Goal: Feedback & Contribution: Leave review/rating

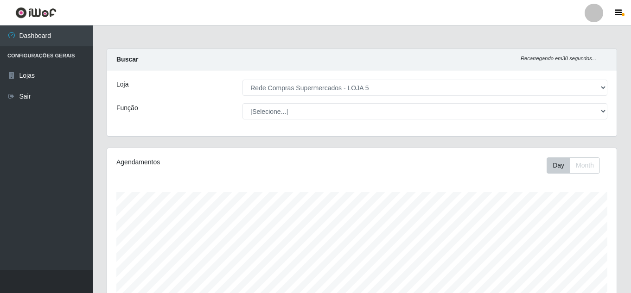
select select "397"
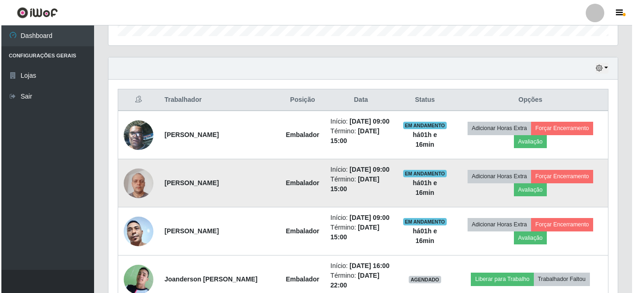
scroll to position [296, 0]
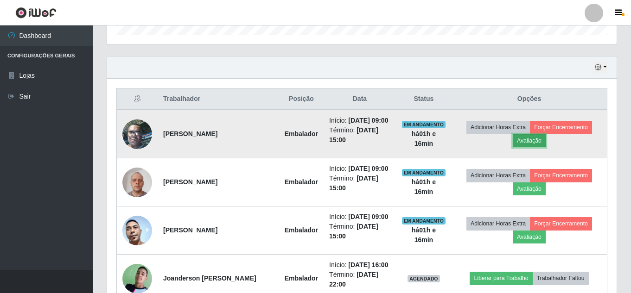
click at [526, 139] on button "Avaliação" at bounding box center [529, 140] width 33 height 13
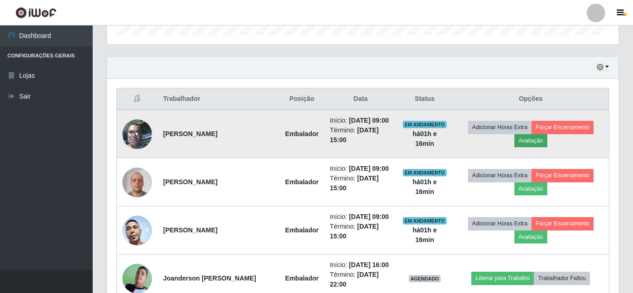
scroll to position [192, 505]
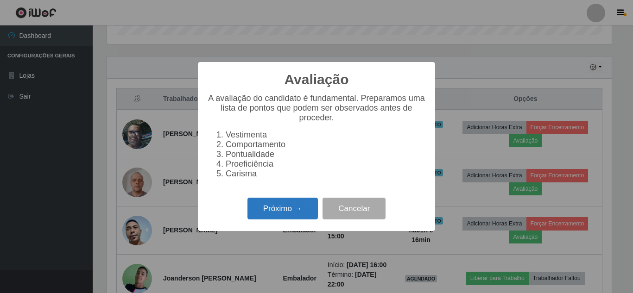
click at [290, 215] on button "Próximo →" at bounding box center [283, 209] width 70 height 22
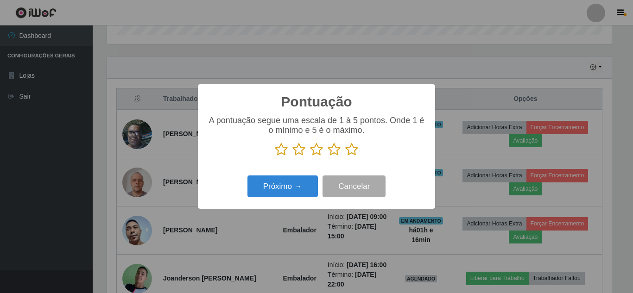
click at [350, 150] on icon at bounding box center [351, 150] width 13 height 14
click at [345, 157] on input "radio" at bounding box center [345, 157] width 0 height 0
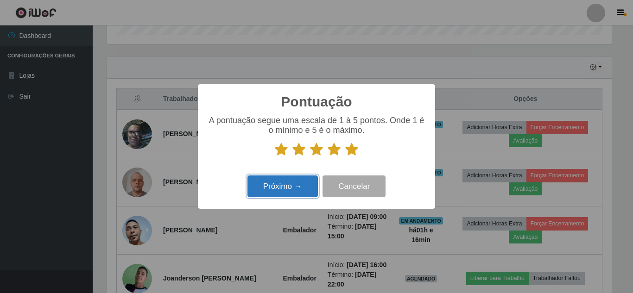
click at [286, 187] on button "Próximo →" at bounding box center [283, 187] width 70 height 22
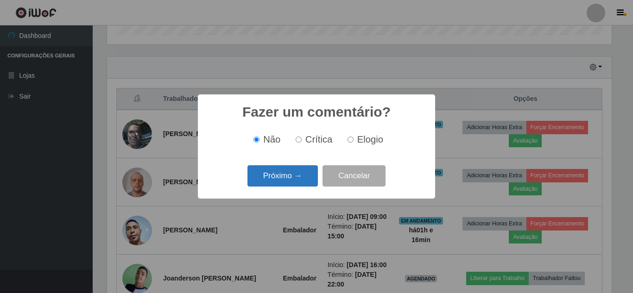
click at [286, 183] on button "Próximo →" at bounding box center [283, 176] width 70 height 22
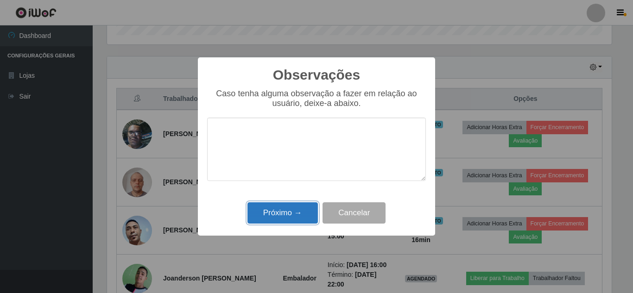
click at [280, 212] on button "Próximo →" at bounding box center [283, 214] width 70 height 22
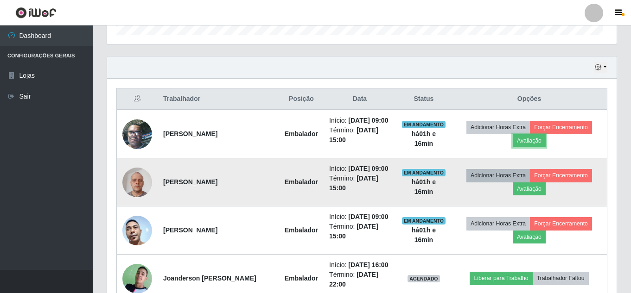
scroll to position [192, 509]
click at [528, 193] on button "Avaliação" at bounding box center [529, 189] width 33 height 13
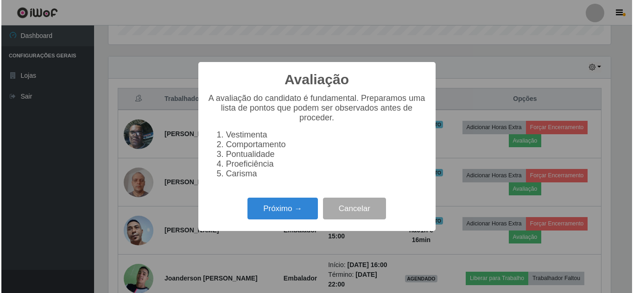
scroll to position [192, 505]
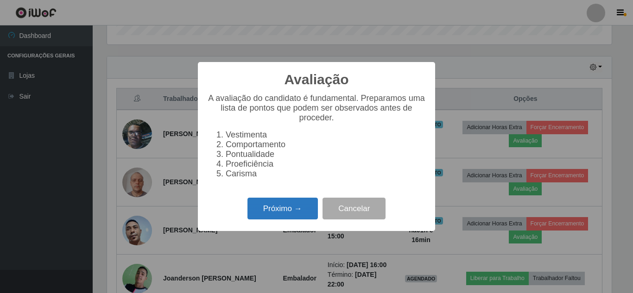
click at [297, 209] on button "Próximo →" at bounding box center [283, 209] width 70 height 22
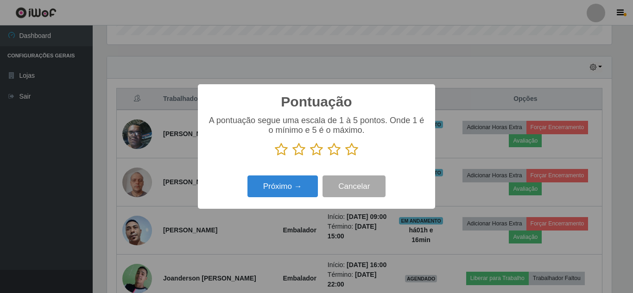
click at [348, 149] on icon at bounding box center [351, 150] width 13 height 14
click at [345, 157] on input "radio" at bounding box center [345, 157] width 0 height 0
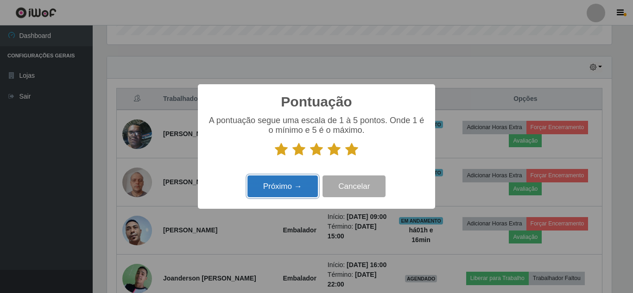
click at [305, 180] on button "Próximo →" at bounding box center [283, 187] width 70 height 22
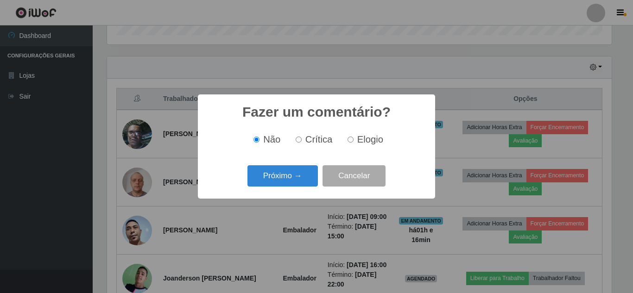
click at [305, 180] on button "Próximo →" at bounding box center [283, 176] width 70 height 22
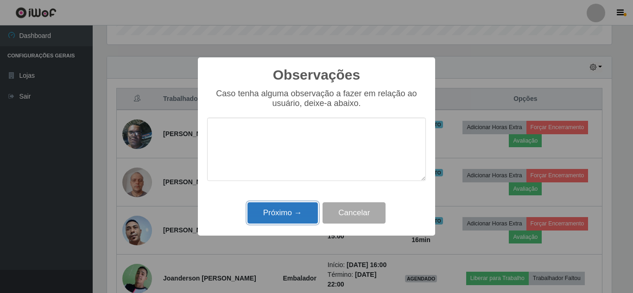
click at [289, 214] on button "Próximo →" at bounding box center [283, 214] width 70 height 22
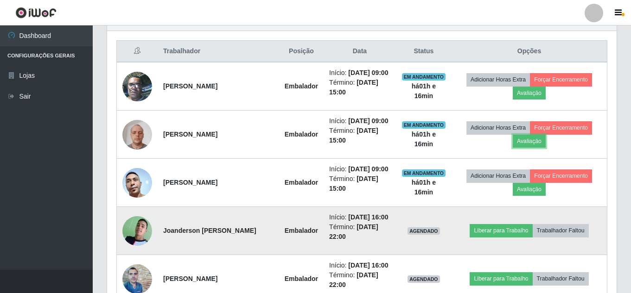
scroll to position [389, 0]
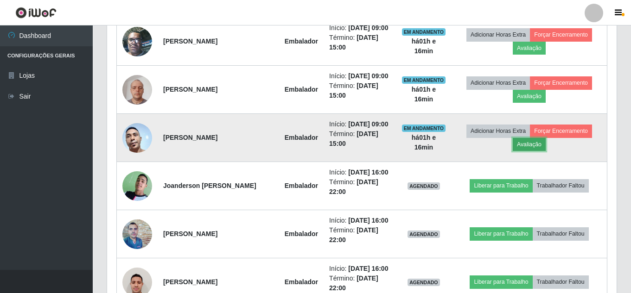
click at [534, 142] on button "Avaliação" at bounding box center [529, 144] width 33 height 13
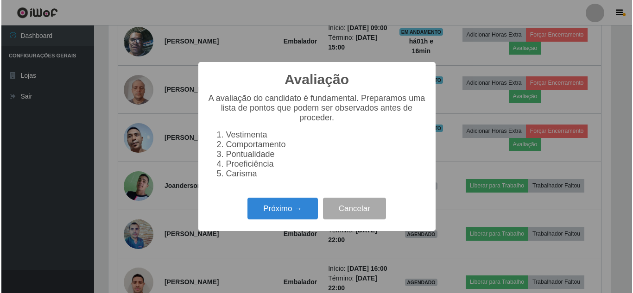
scroll to position [192, 505]
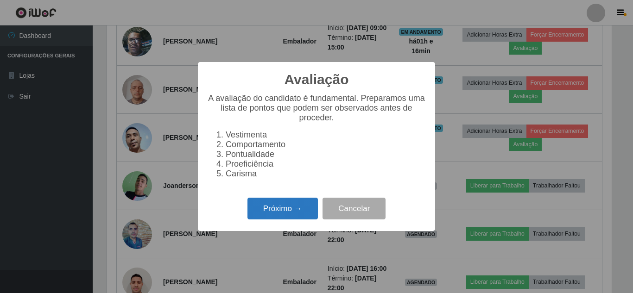
click at [292, 209] on button "Próximo →" at bounding box center [283, 209] width 70 height 22
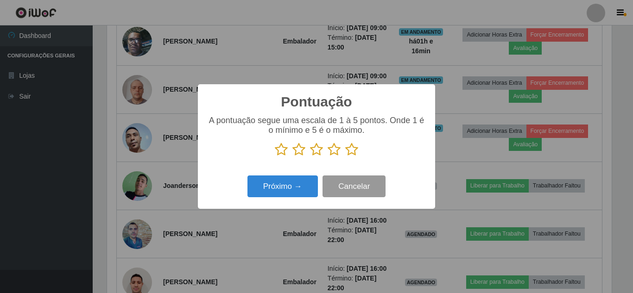
scroll to position [463327, 463015]
click at [353, 152] on icon at bounding box center [351, 150] width 13 height 14
click at [345, 157] on input "radio" at bounding box center [345, 157] width 0 height 0
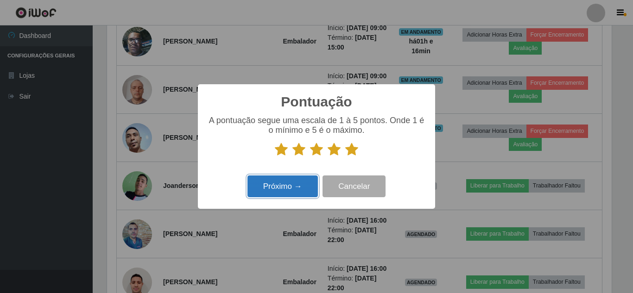
click at [294, 180] on button "Próximo →" at bounding box center [283, 187] width 70 height 22
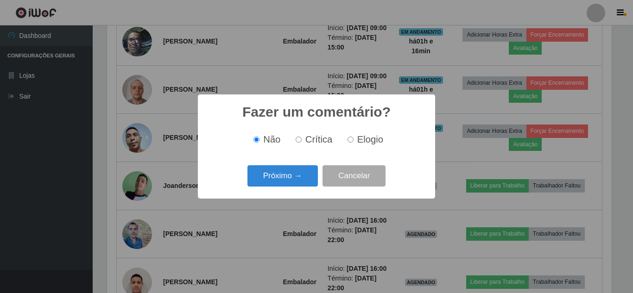
click at [294, 180] on button "Próximo →" at bounding box center [283, 176] width 70 height 22
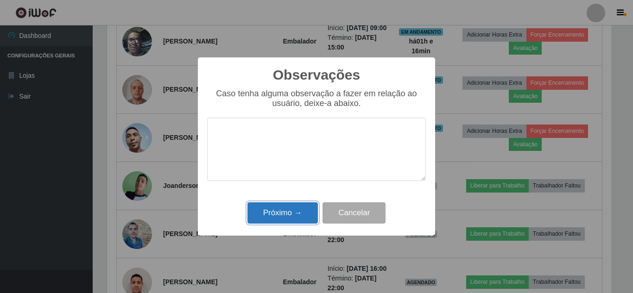
click at [291, 212] on button "Próximo →" at bounding box center [283, 214] width 70 height 22
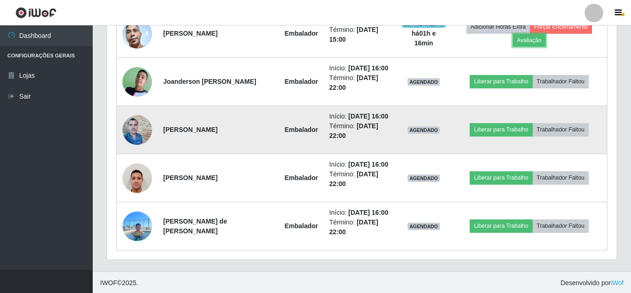
scroll to position [495, 0]
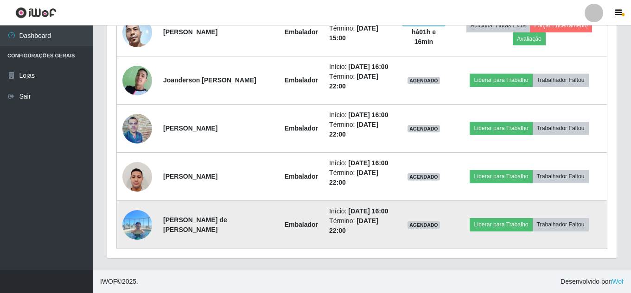
click at [141, 219] on img at bounding box center [137, 224] width 30 height 39
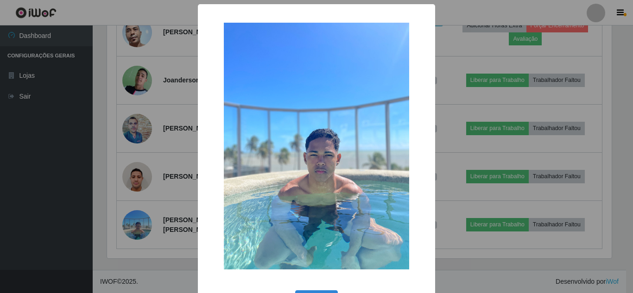
click at [144, 219] on div "× OK Cancel" at bounding box center [316, 146] width 633 height 293
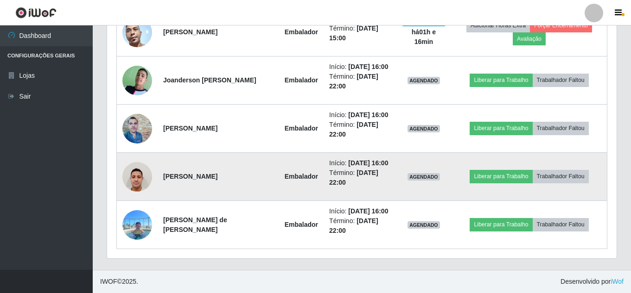
scroll to position [446, 0]
